Goal: Find specific page/section: Find specific page/section

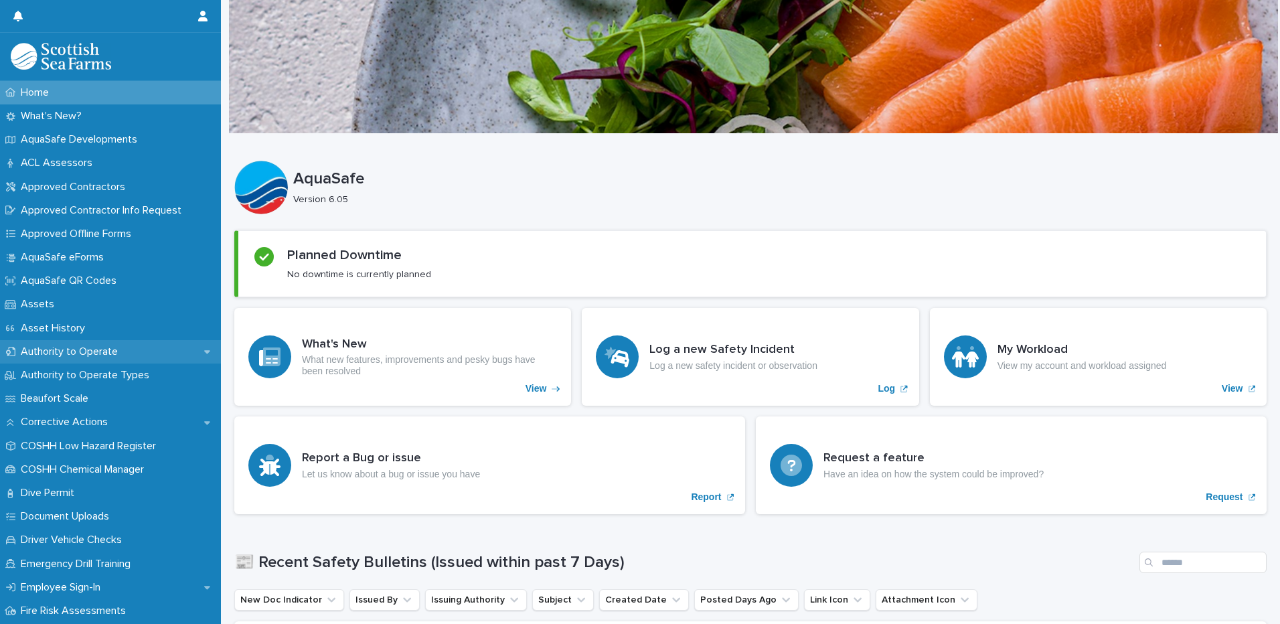
scroll to position [67, 0]
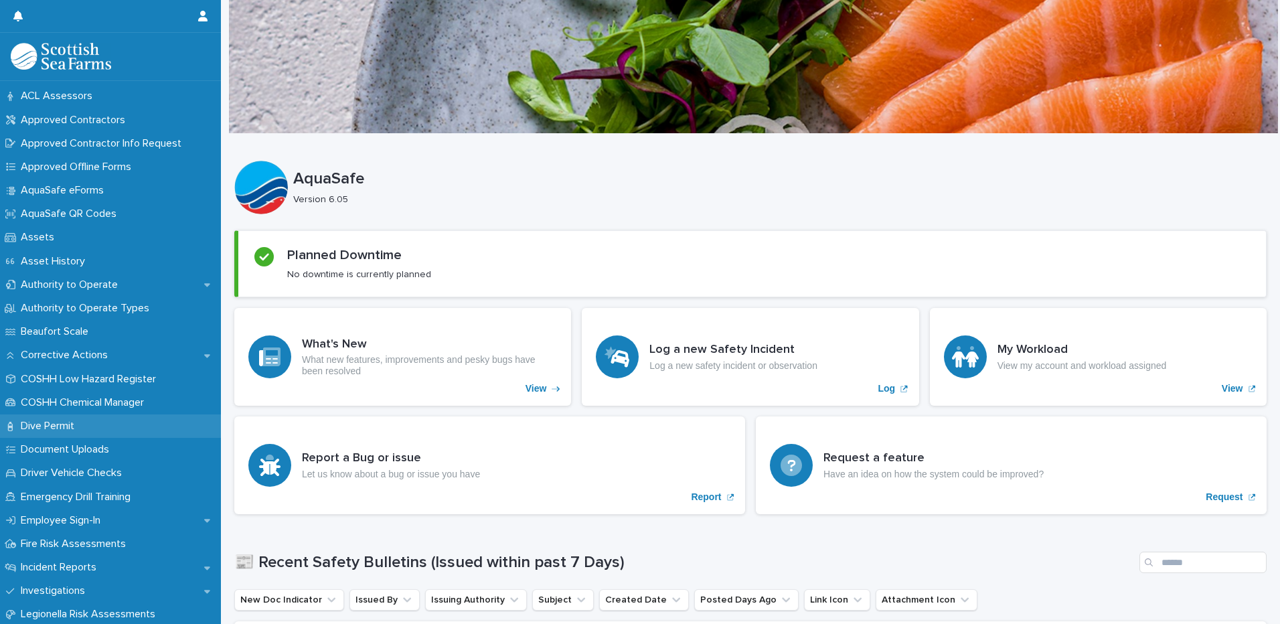
click at [59, 426] on p "Dive Permit" at bounding box center [50, 426] width 70 height 13
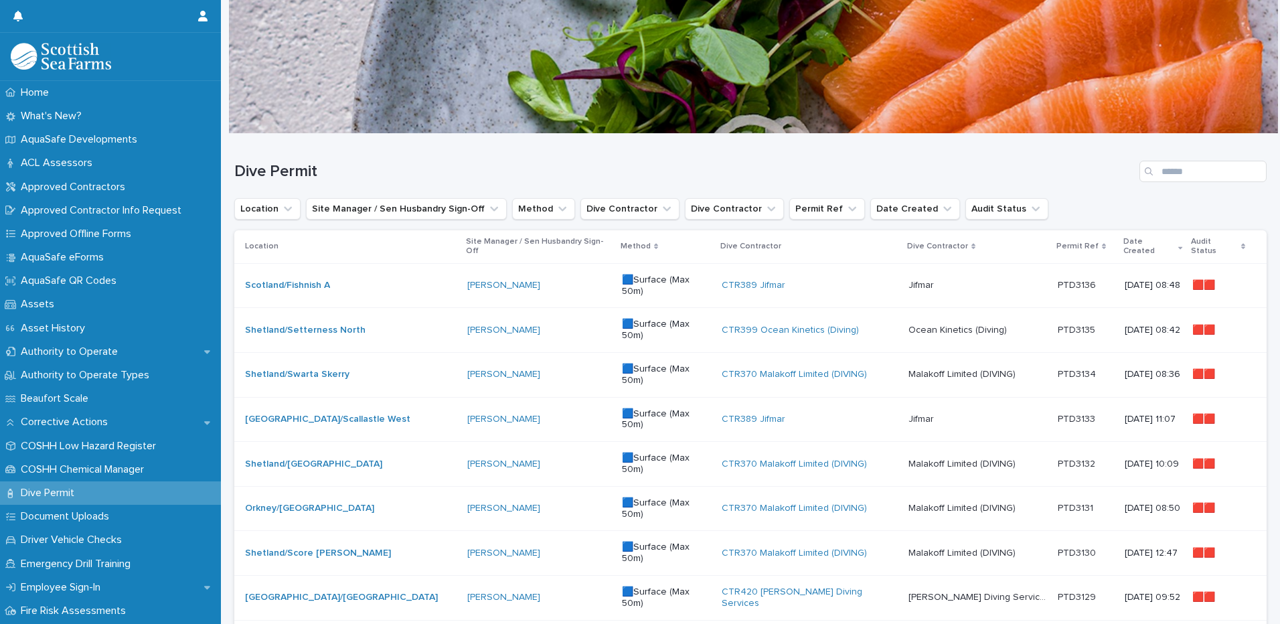
click at [1130, 242] on div "Date Created" at bounding box center [1153, 246] width 60 height 25
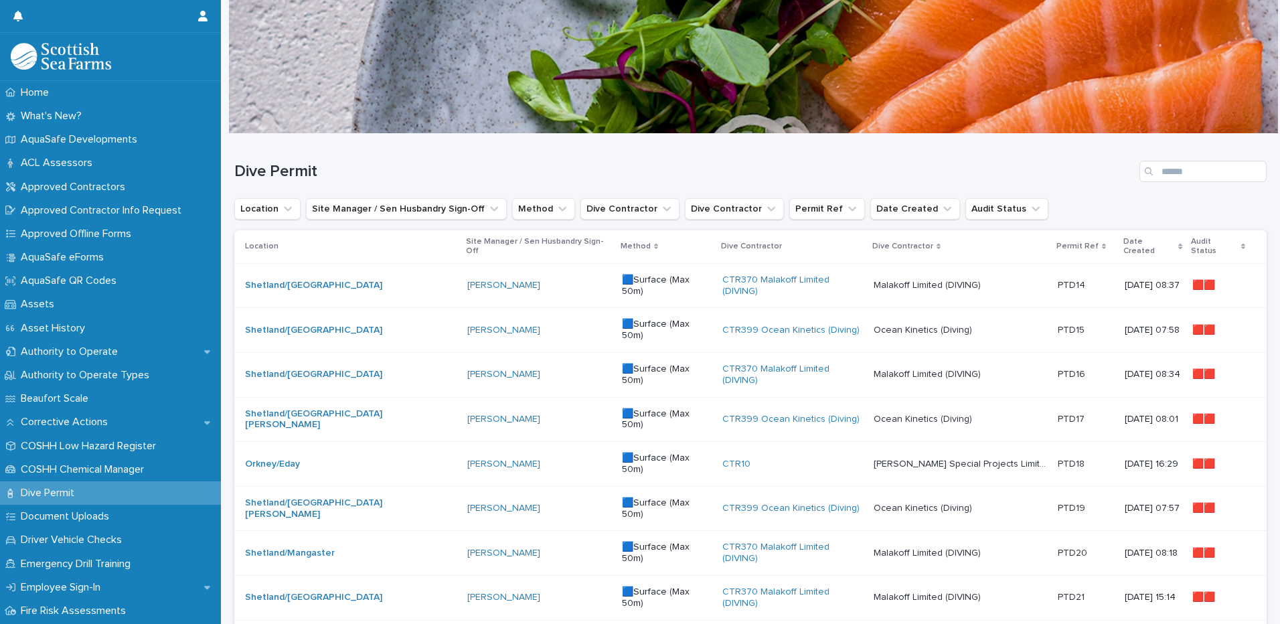
click at [1123, 240] on p "Date Created" at bounding box center [1149, 246] width 52 height 25
click at [1123, 238] on p "Date Created" at bounding box center [1149, 246] width 52 height 25
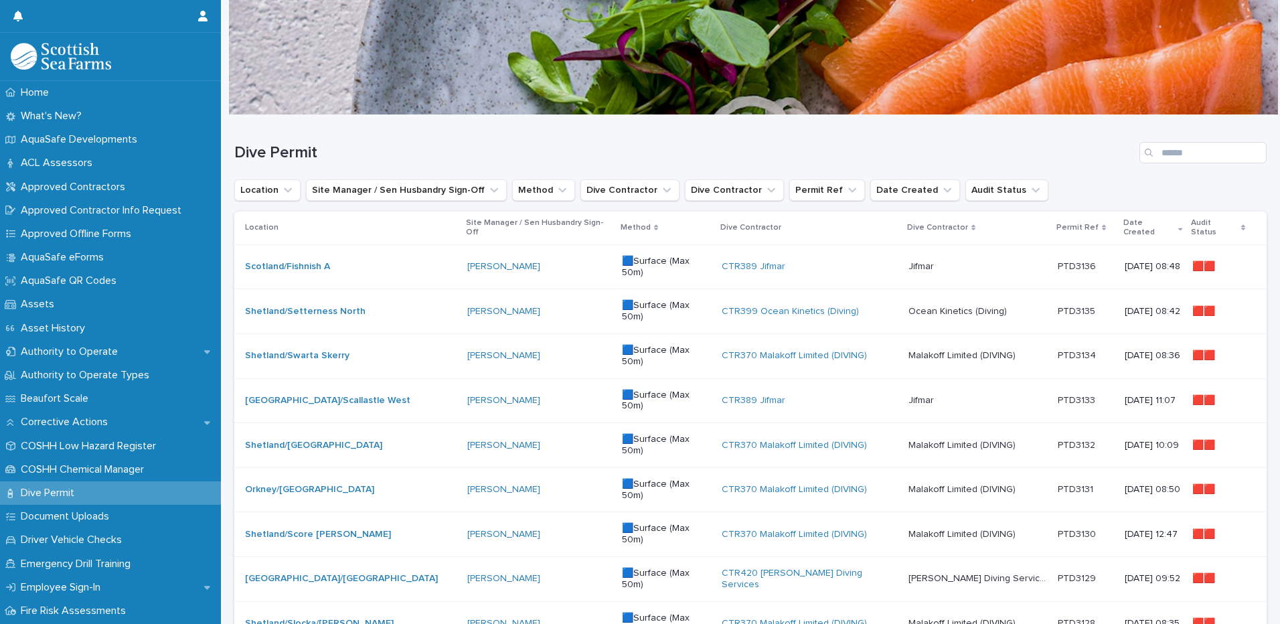
scroll to position [11, 0]
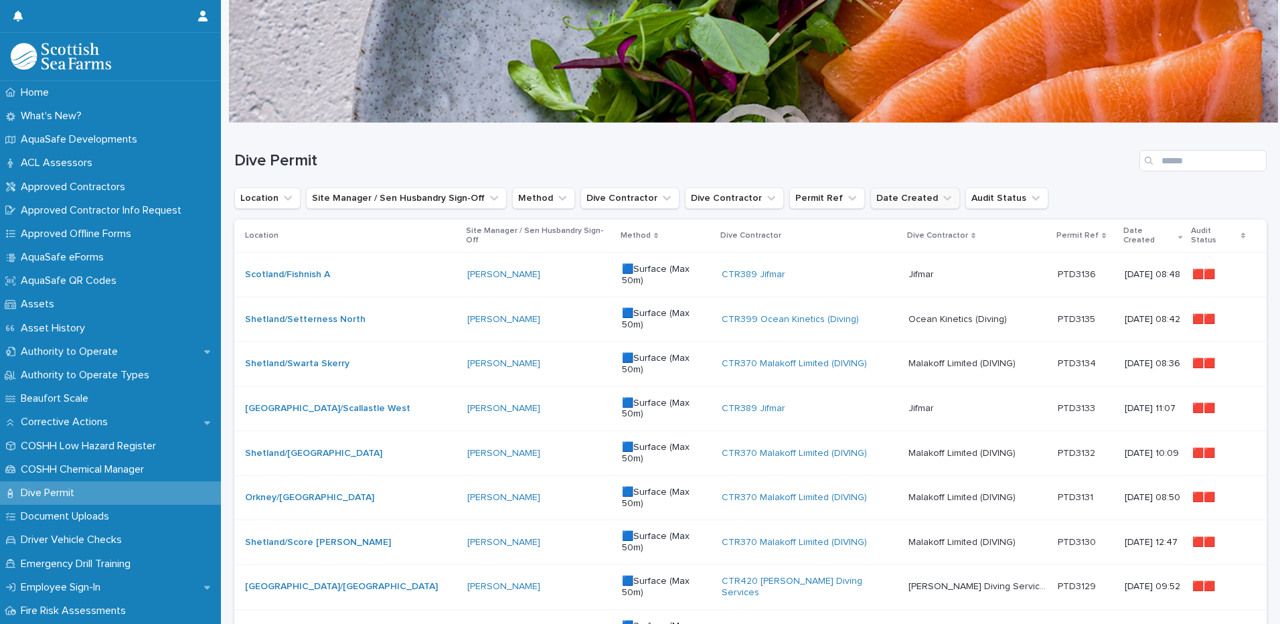
click at [870, 191] on button "Date Created" at bounding box center [915, 197] width 90 height 21
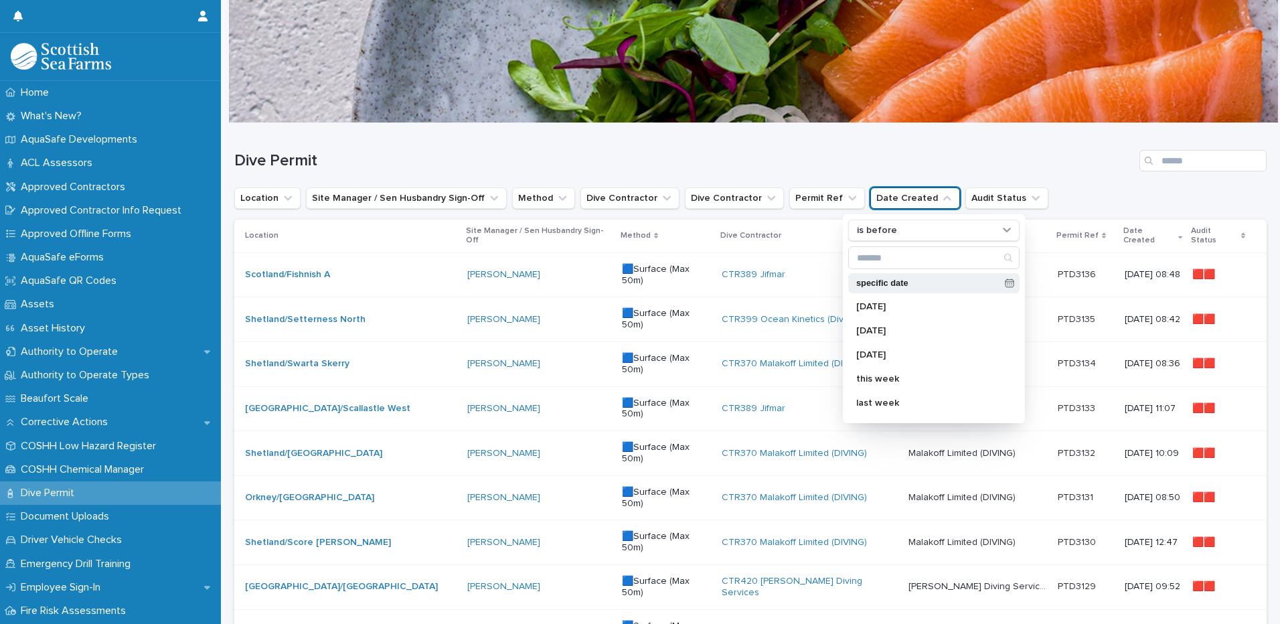
click at [888, 284] on p "specific date" at bounding box center [927, 283] width 143 height 9
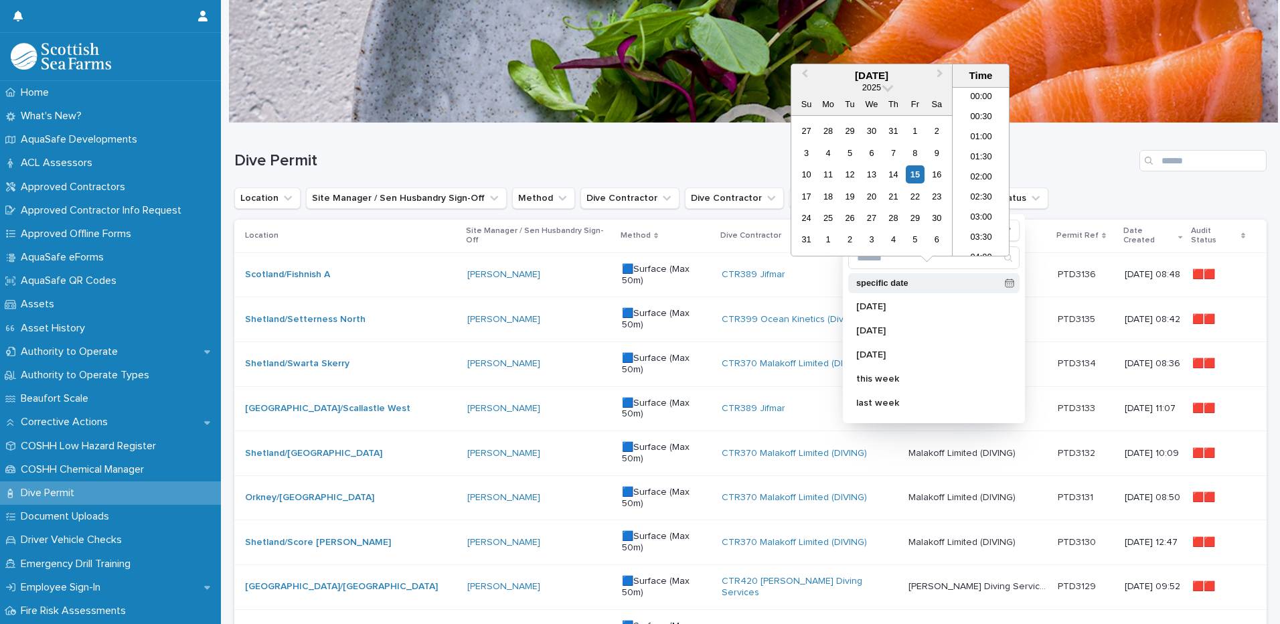
scroll to position [288, 0]
click at [805, 73] on span "Previous Month" at bounding box center [805, 75] width 0 height 18
click at [805, 151] on div "6" at bounding box center [806, 153] width 18 height 18
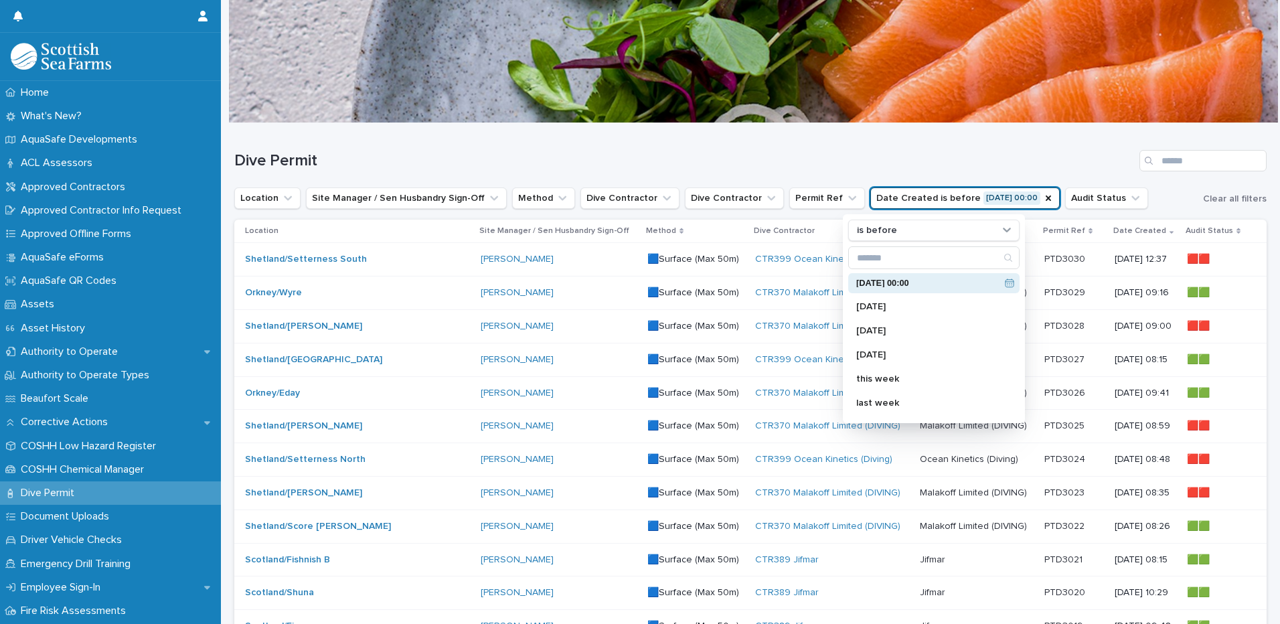
click at [1062, 134] on div "Dive Permit" at bounding box center [750, 155] width 1032 height 64
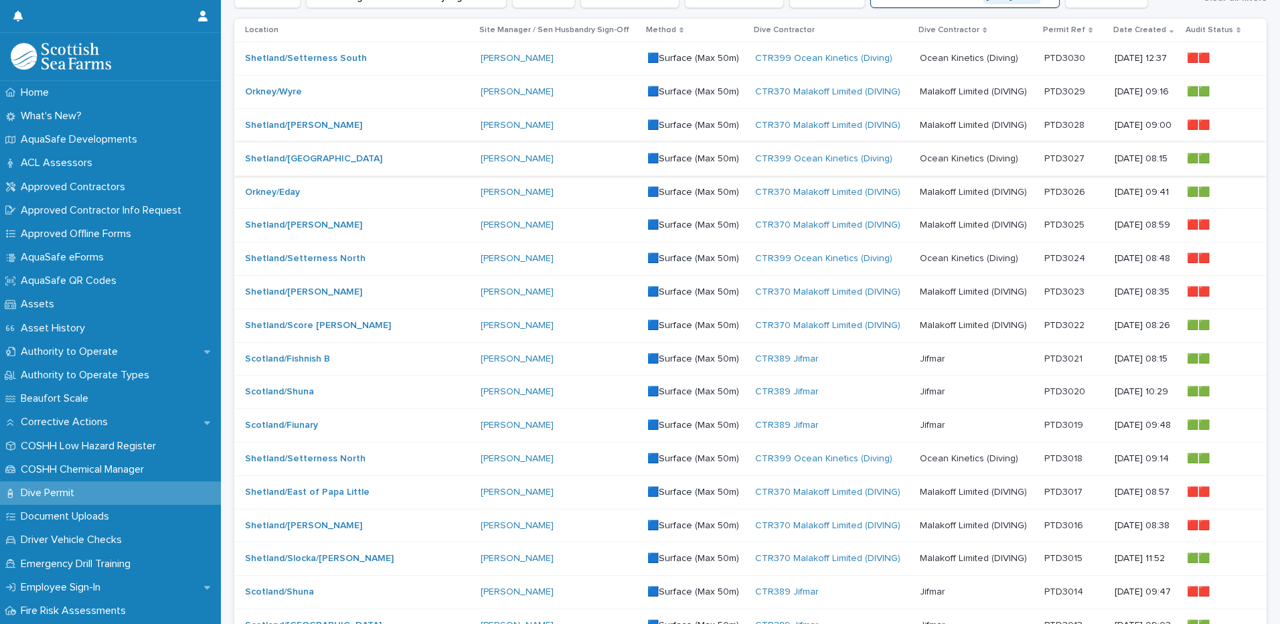
scroll to position [145, 0]
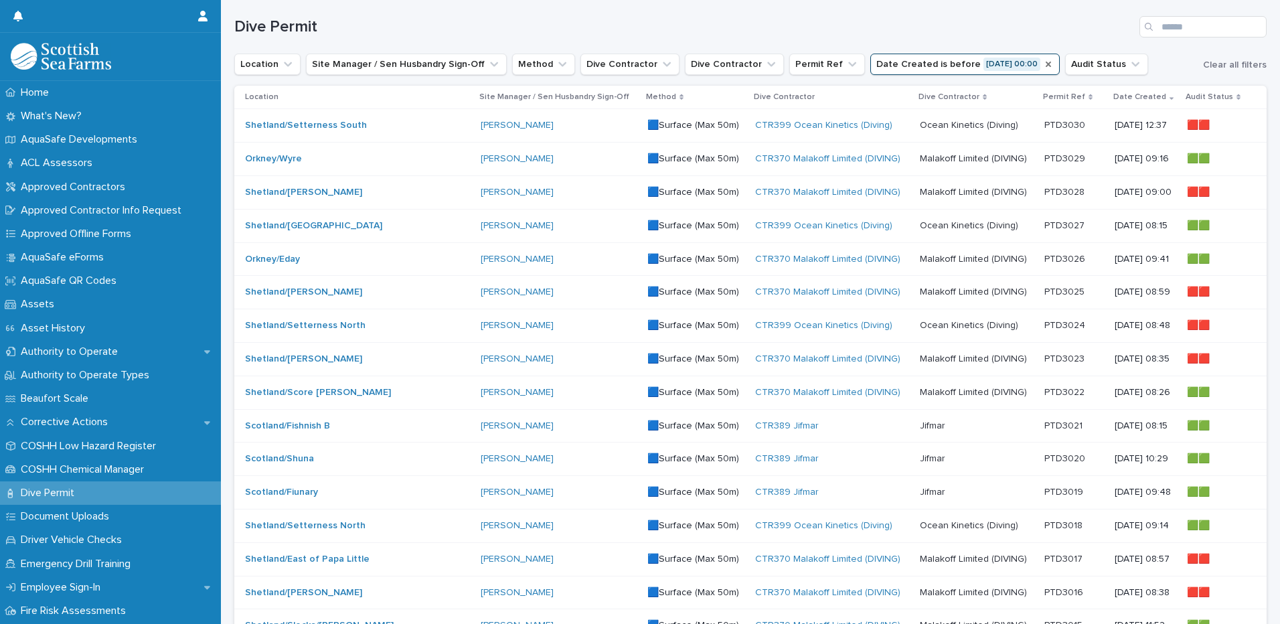
click at [1045, 64] on icon "Date Created" at bounding box center [1047, 64] width 5 height 5
click at [940, 66] on icon "Date Created" at bounding box center [946, 64] width 13 height 13
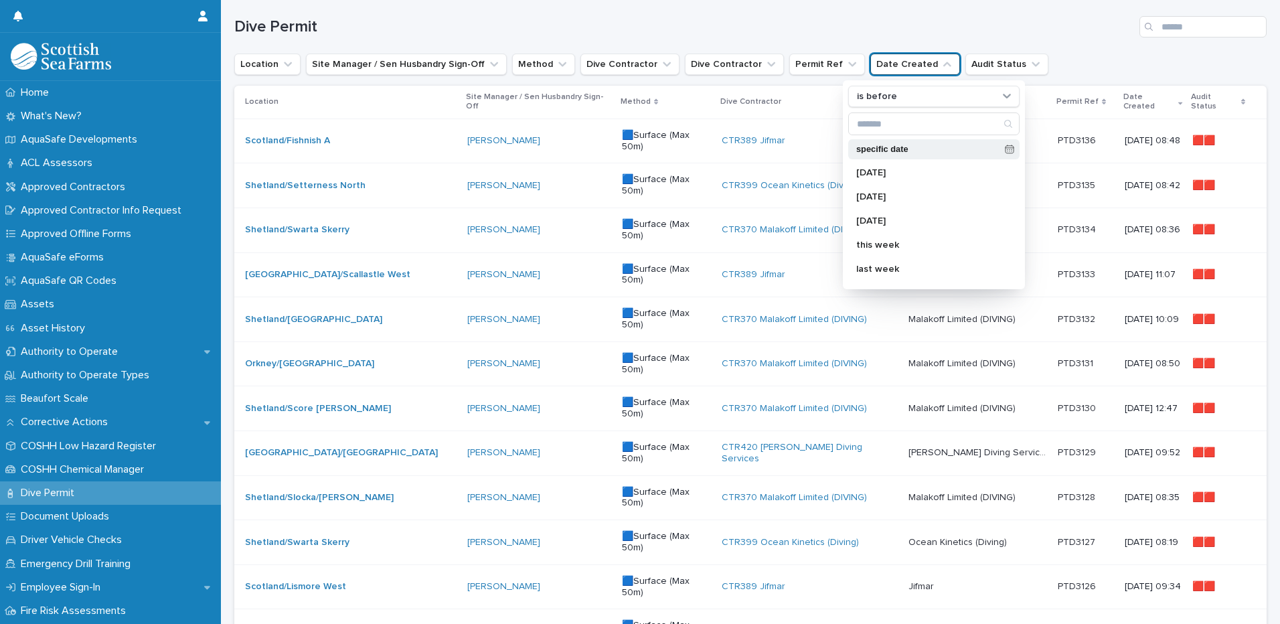
click at [1005, 149] on icon at bounding box center [1009, 149] width 9 height 9
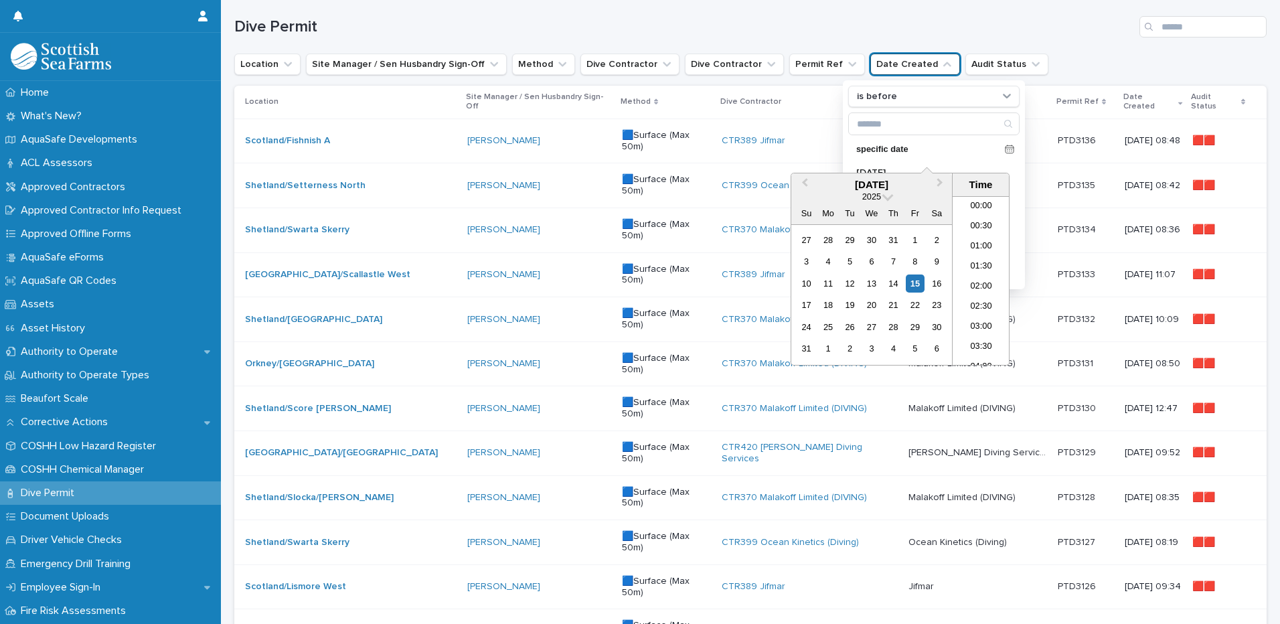
scroll to position [288, 0]
click at [803, 185] on button "Previous Month" at bounding box center [802, 185] width 21 height 21
click at [853, 262] on div "8" at bounding box center [850, 261] width 18 height 18
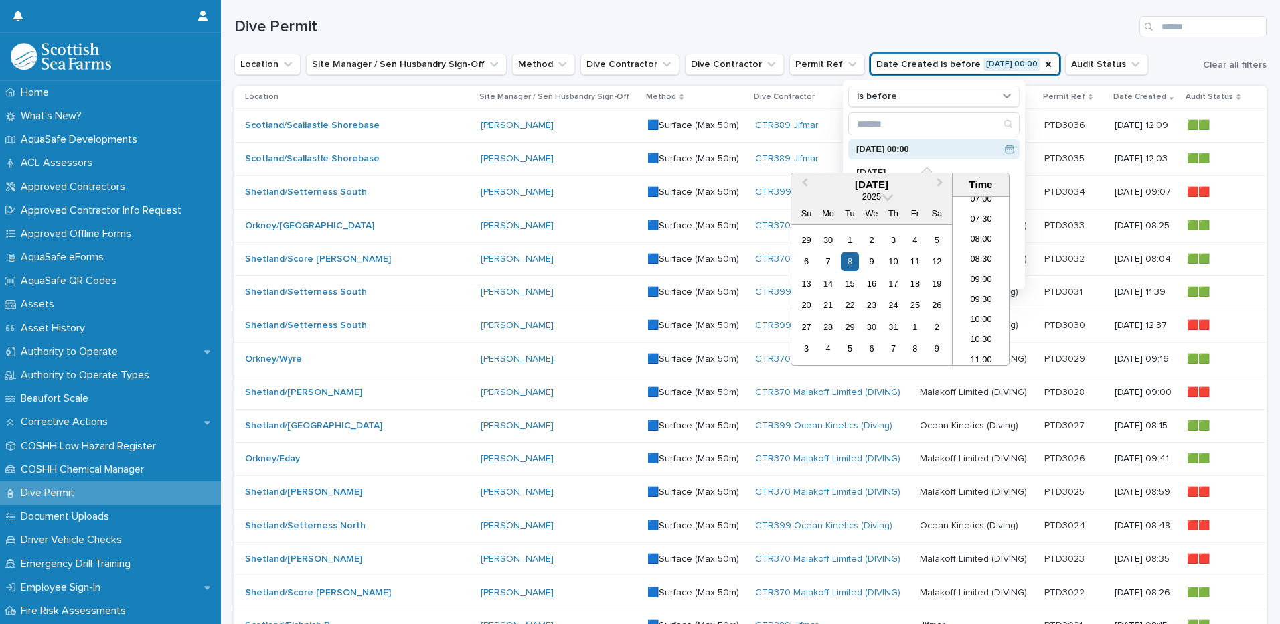
click at [1000, 22] on h1 "Dive Permit" at bounding box center [684, 26] width 900 height 19
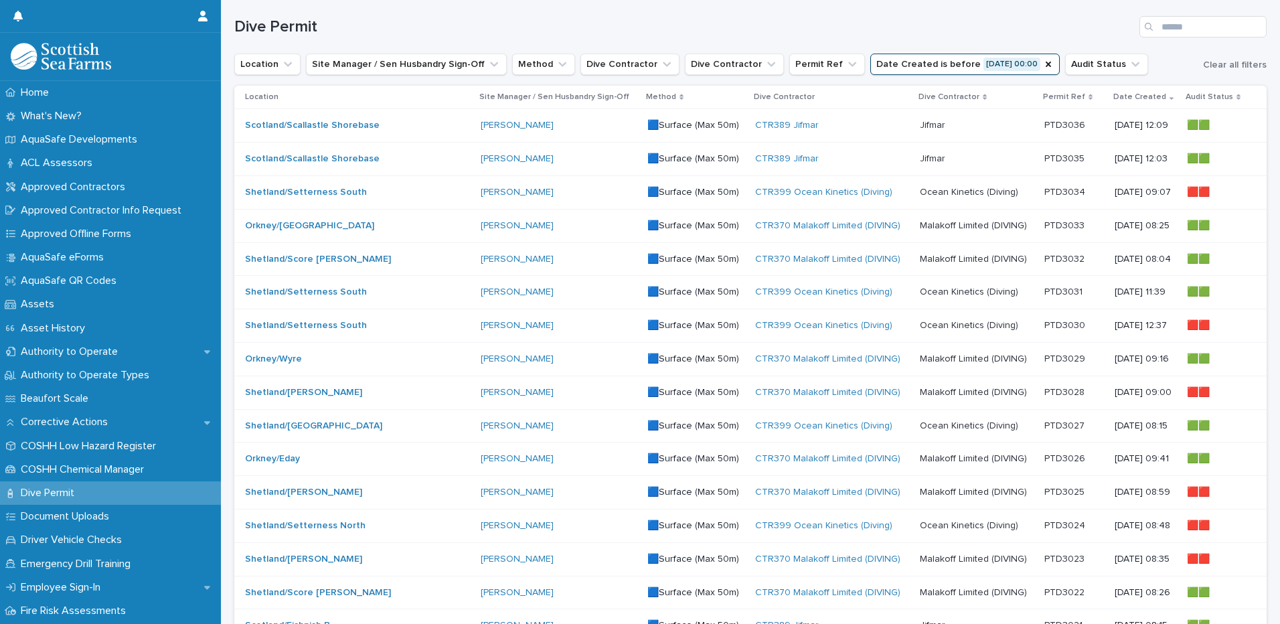
click at [515, 286] on div "[PERSON_NAME]" at bounding box center [559, 291] width 156 height 11
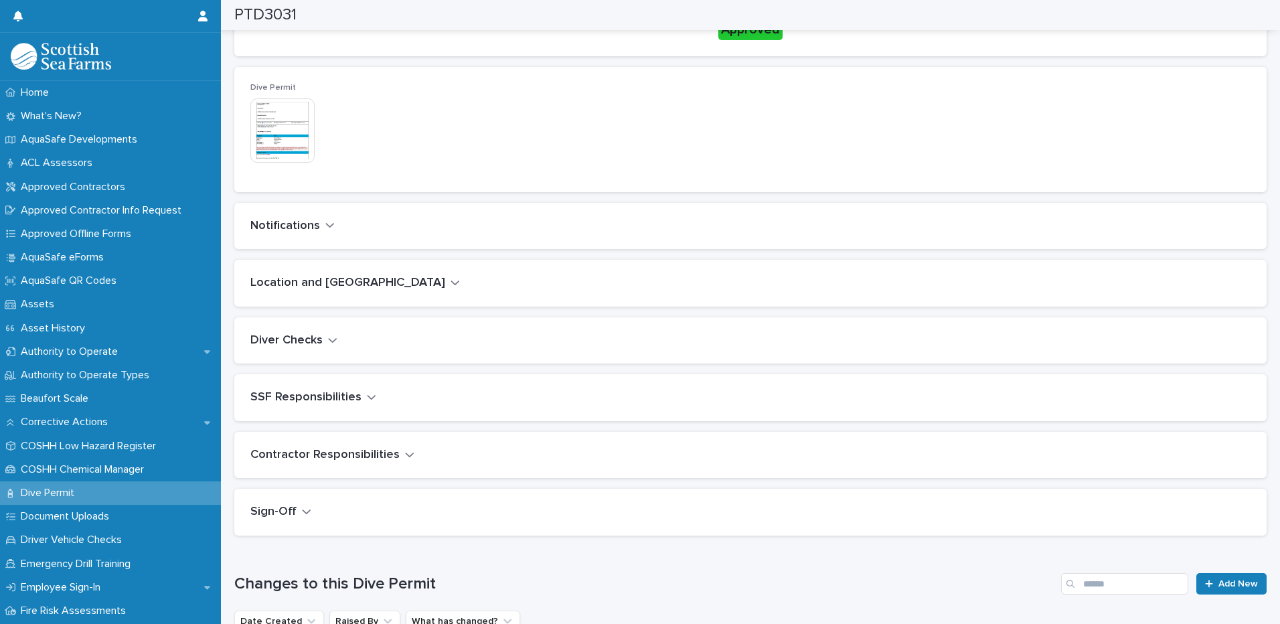
scroll to position [402, 0]
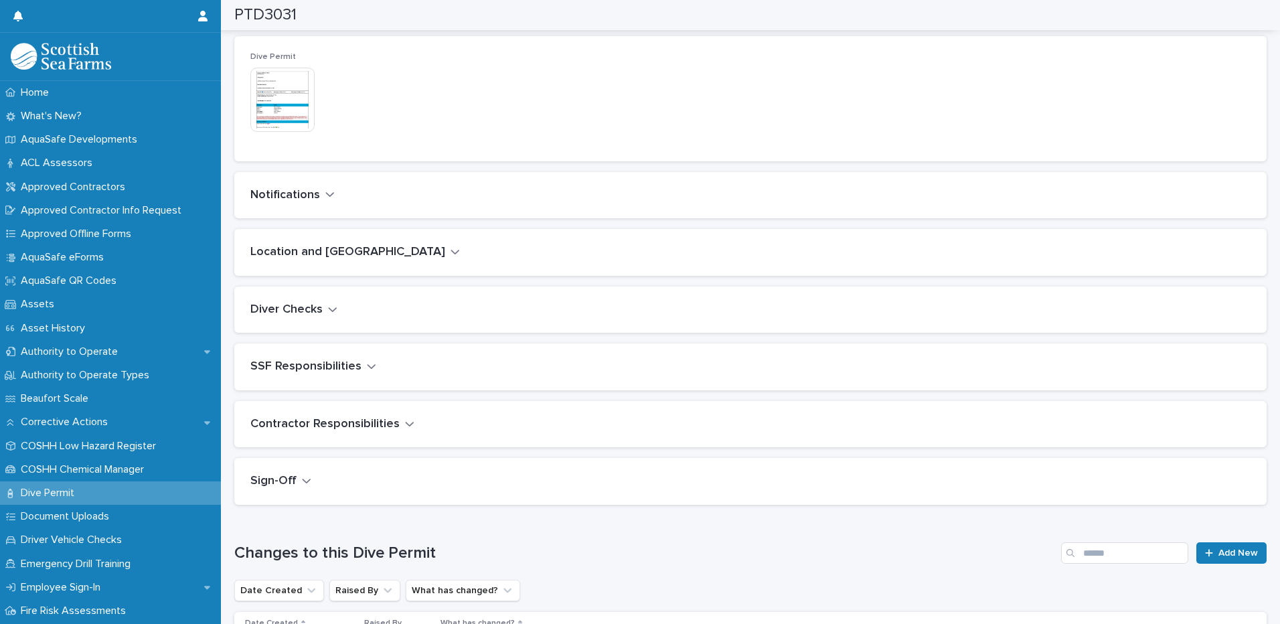
click at [328, 310] on icon "button" at bounding box center [332, 309] width 9 height 12
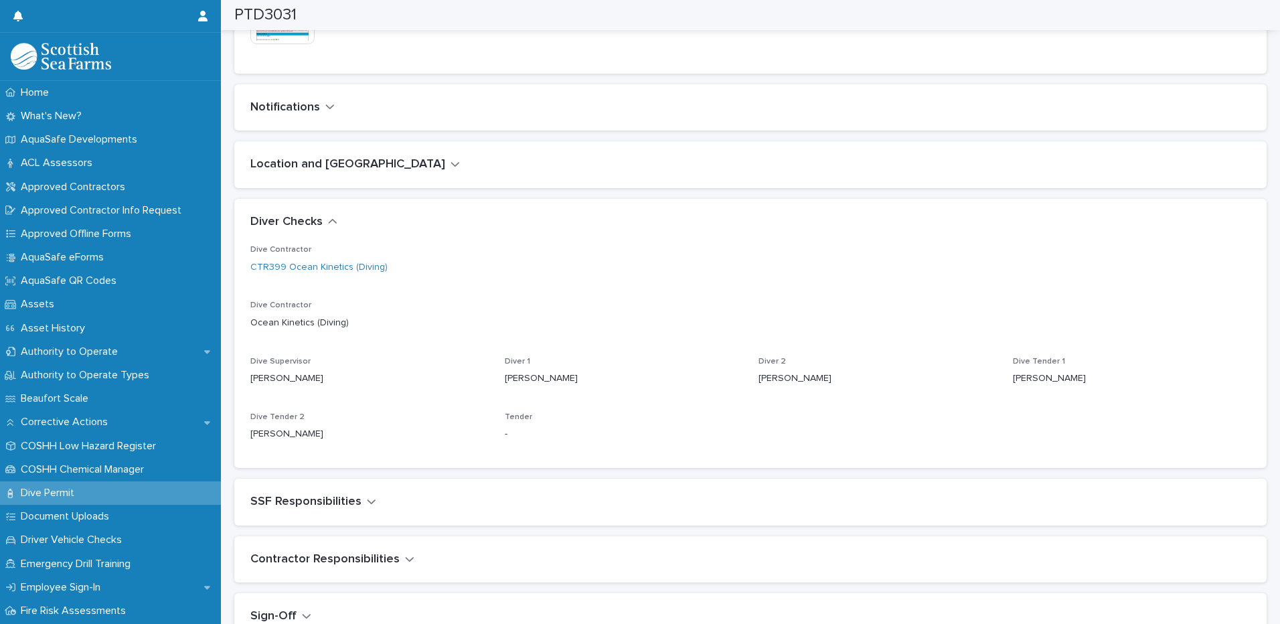
scroll to position [513, 0]
